Goal: Transaction & Acquisition: Subscribe to service/newsletter

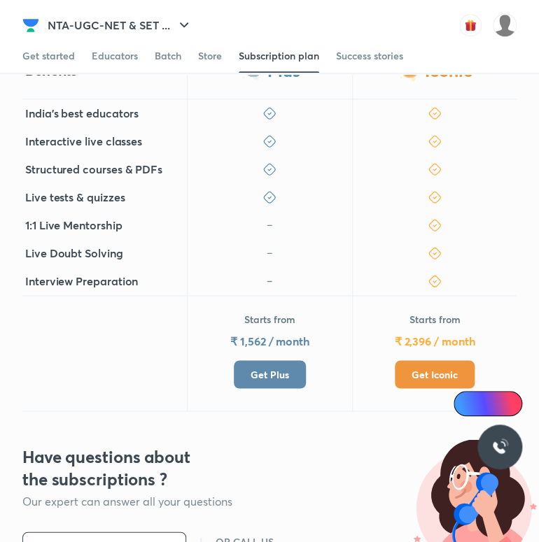
scroll to position [333, 0]
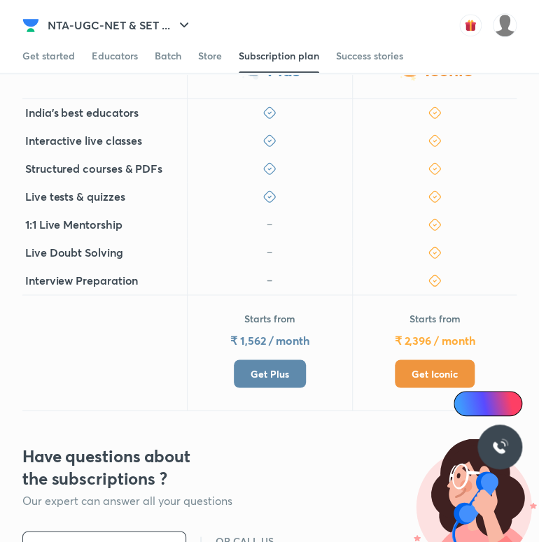
click at [265, 374] on span "Get Plus" at bounding box center [270, 374] width 38 height 14
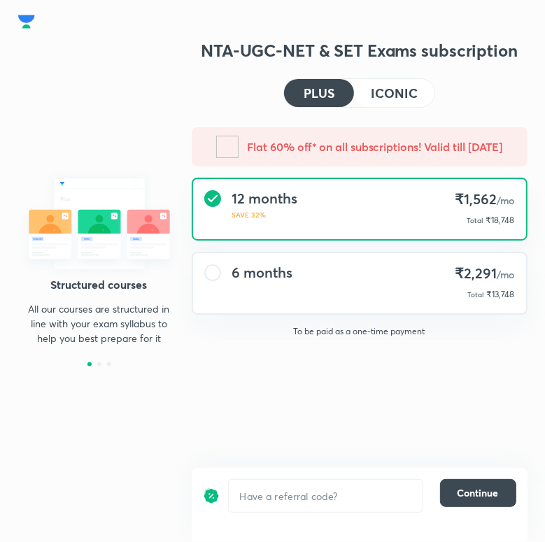
click at [398, 284] on div "6 months ₹2,291 /mo Total ₹13,748" at bounding box center [359, 283] width 333 height 60
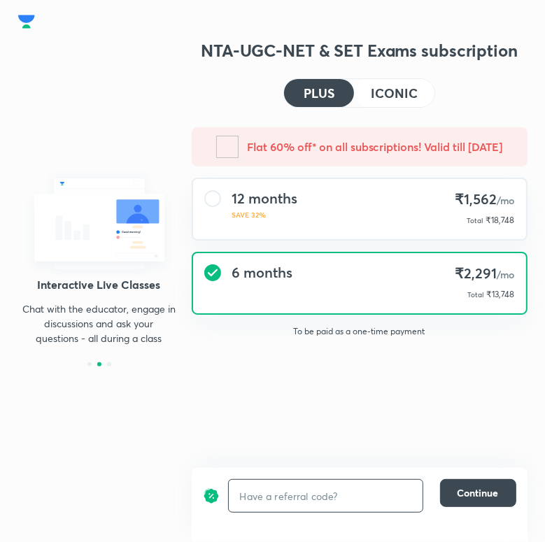
click at [304, 491] on input "text" at bounding box center [326, 496] width 194 height 31
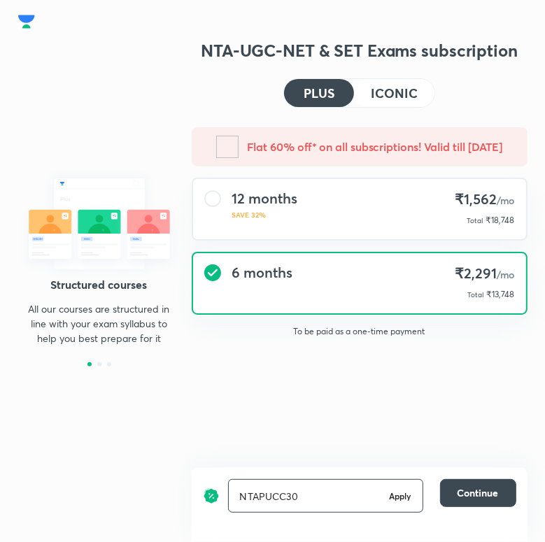
type input "NTAPUCC30"
click at [405, 494] on h6 "Apply" at bounding box center [400, 496] width 22 height 13
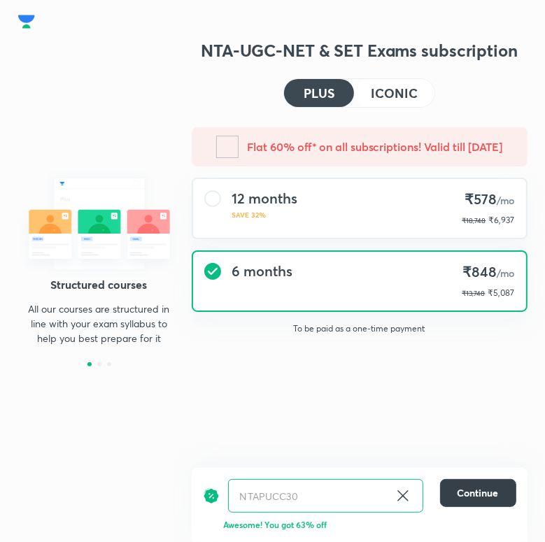
click at [470, 492] on span "Continue" at bounding box center [478, 493] width 41 height 14
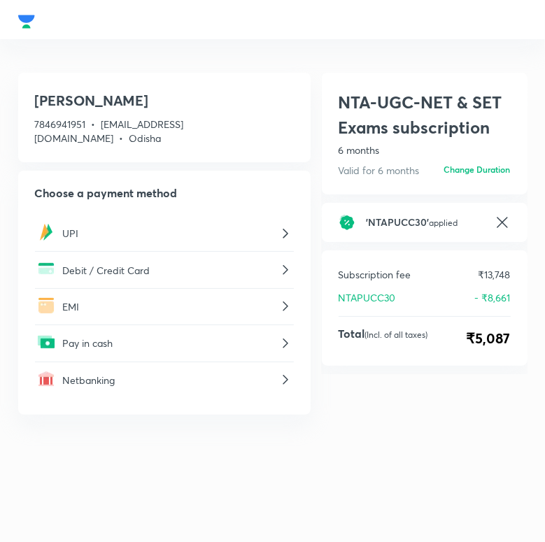
click at [283, 225] on icon at bounding box center [285, 233] width 17 height 17
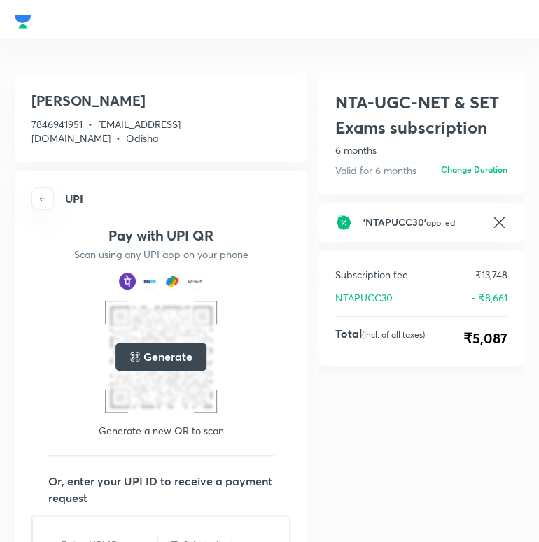
click at [143, 346] on div "Generate" at bounding box center [160, 357] width 90 height 28
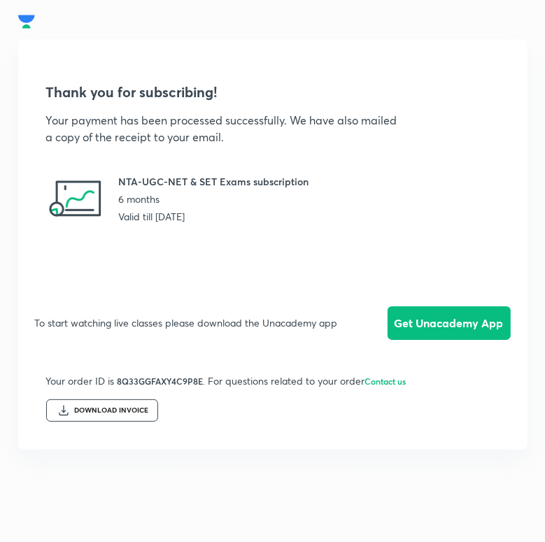
click at [108, 415] on div "DOWNLOAD INVOICE" at bounding box center [102, 411] width 112 height 22
